Goal: Go to known website: Go to known website

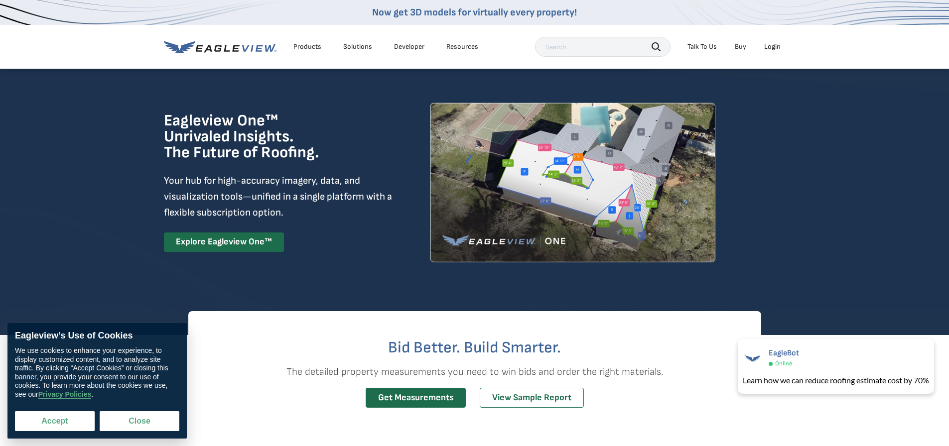
click at [63, 422] on button "Accept" at bounding box center [55, 421] width 80 height 20
checkbox input "true"
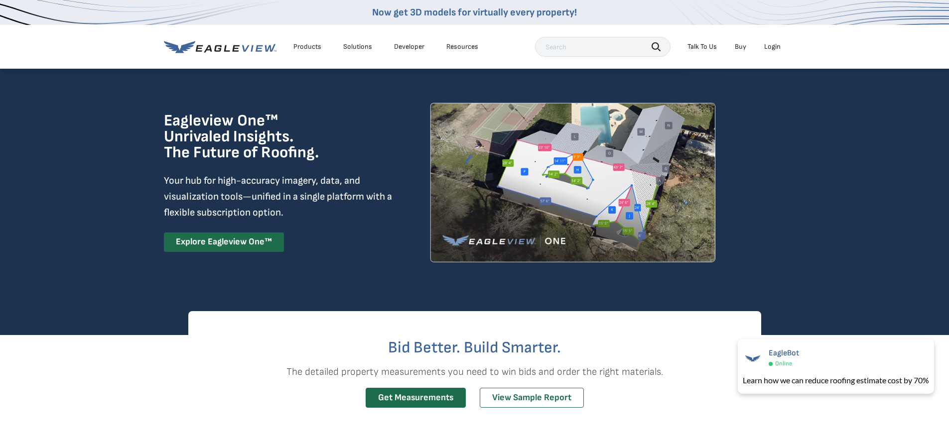
click at [771, 47] on div "Login" at bounding box center [772, 46] width 16 height 9
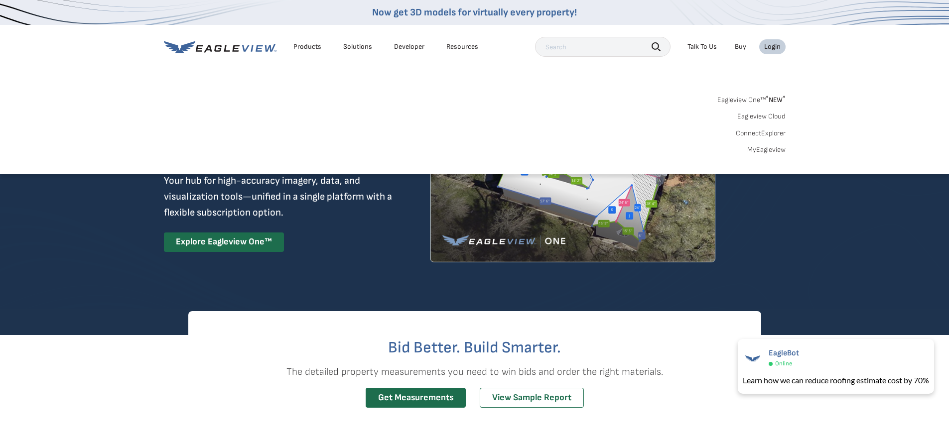
click at [767, 151] on link "MyEagleview" at bounding box center [766, 149] width 38 height 9
